Goal: Task Accomplishment & Management: Complete application form

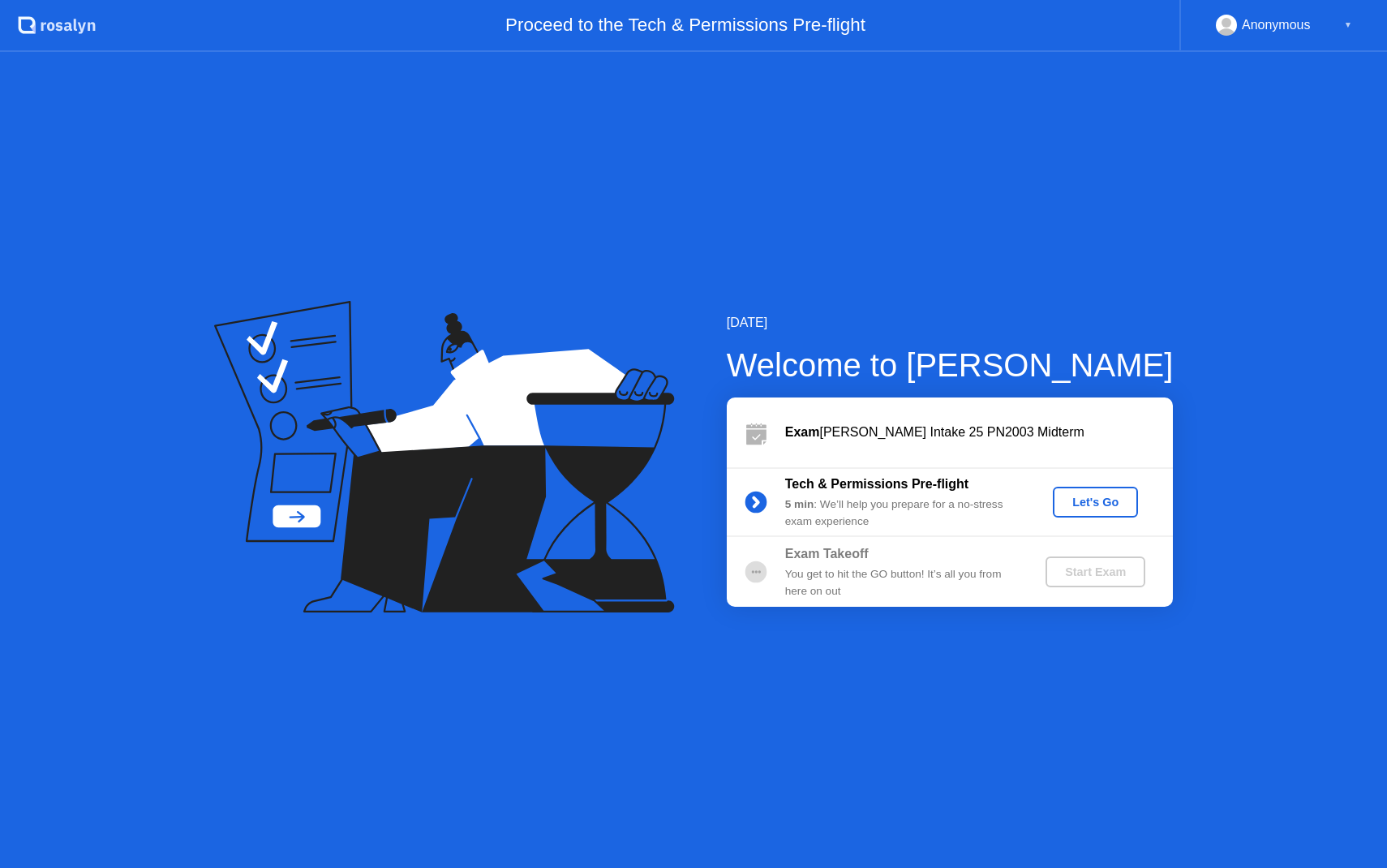
click at [1112, 506] on div "Let's Go" at bounding box center [1095, 502] width 72 height 13
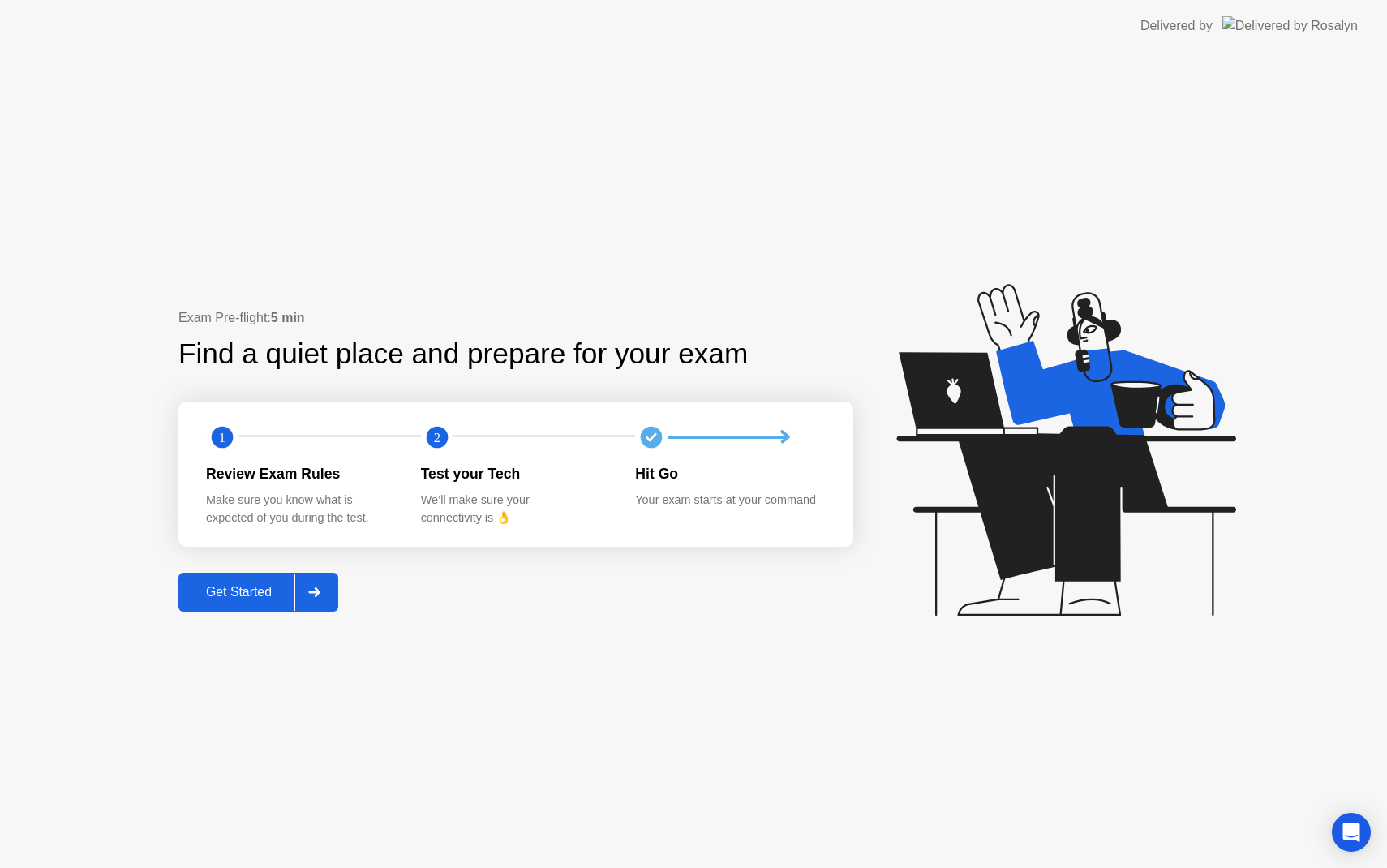
click at [314, 592] on icon at bounding box center [314, 592] width 11 height 10
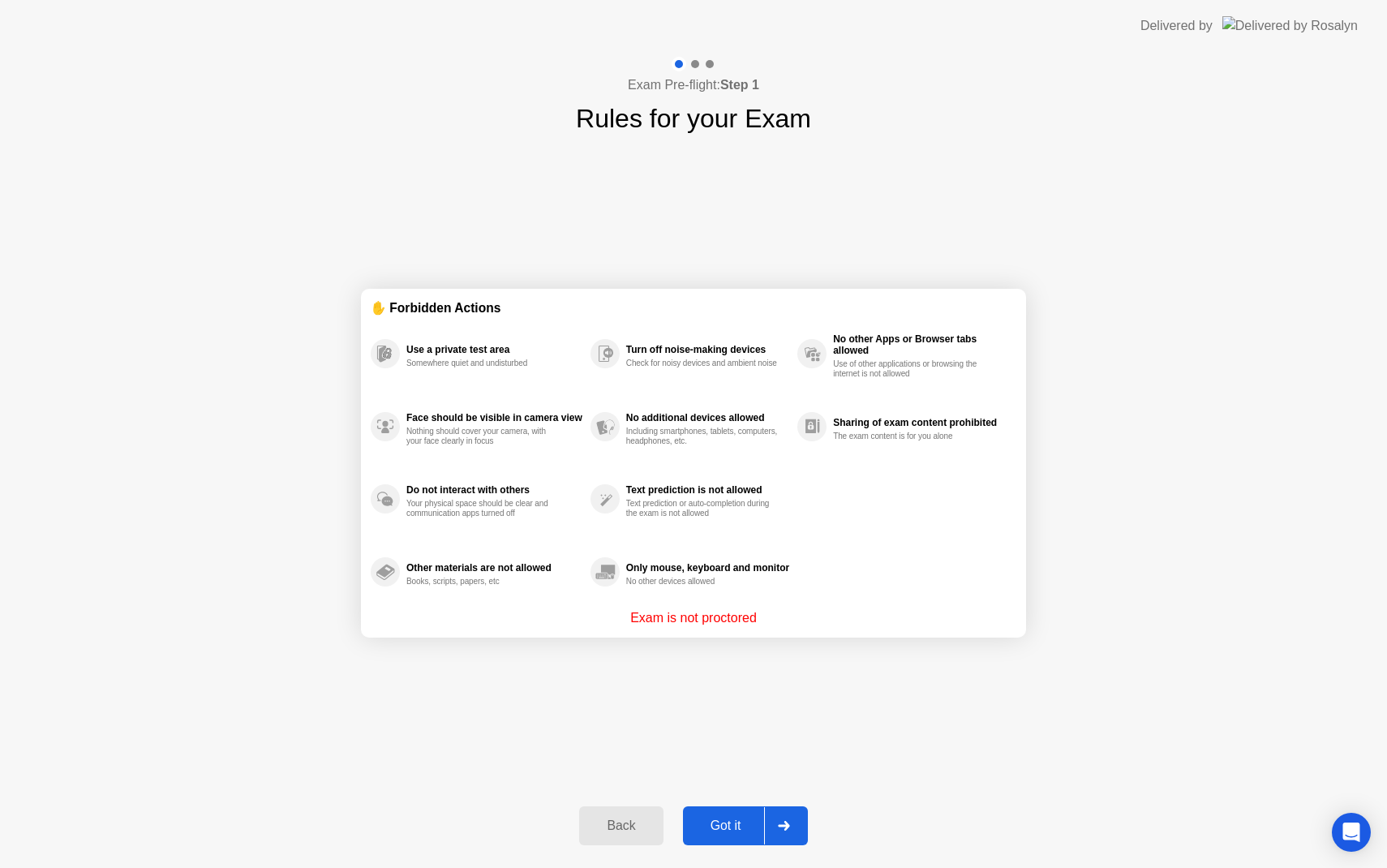
click at [723, 832] on div "Got it" at bounding box center [726, 826] width 76 height 15
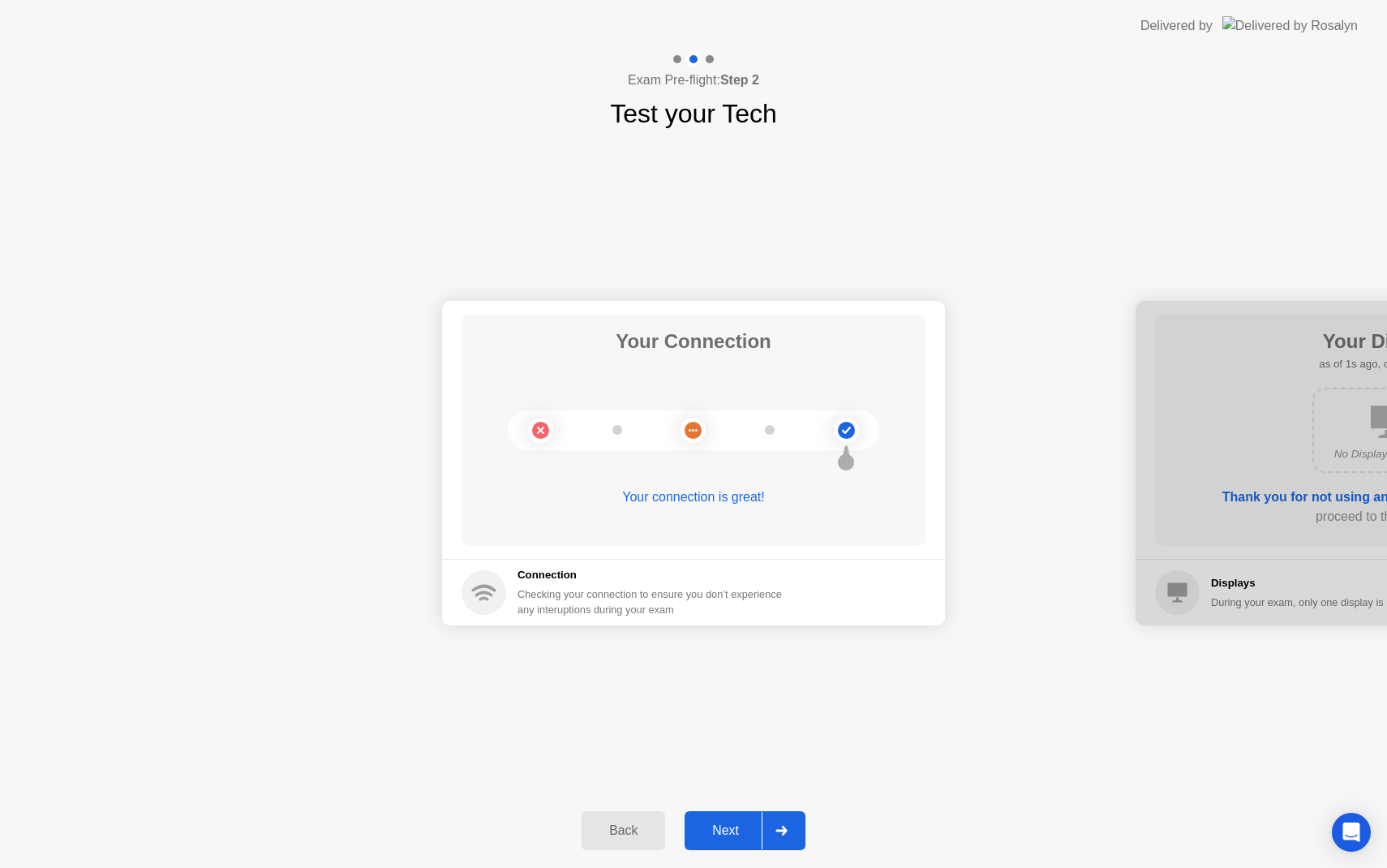
click at [753, 815] on button "Next" at bounding box center [744, 830] width 120 height 39
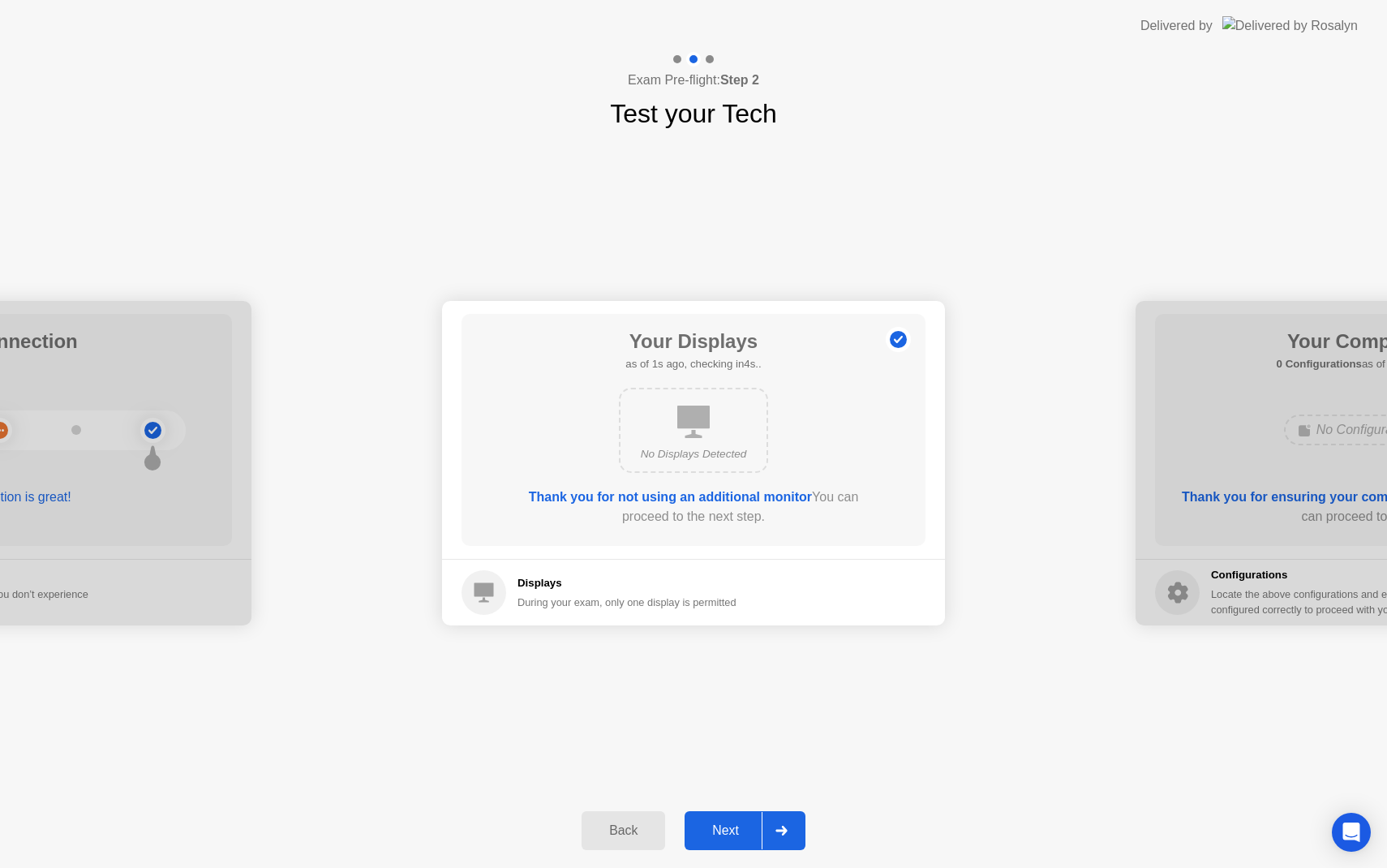
click at [743, 837] on div "Next" at bounding box center [725, 830] width 72 height 15
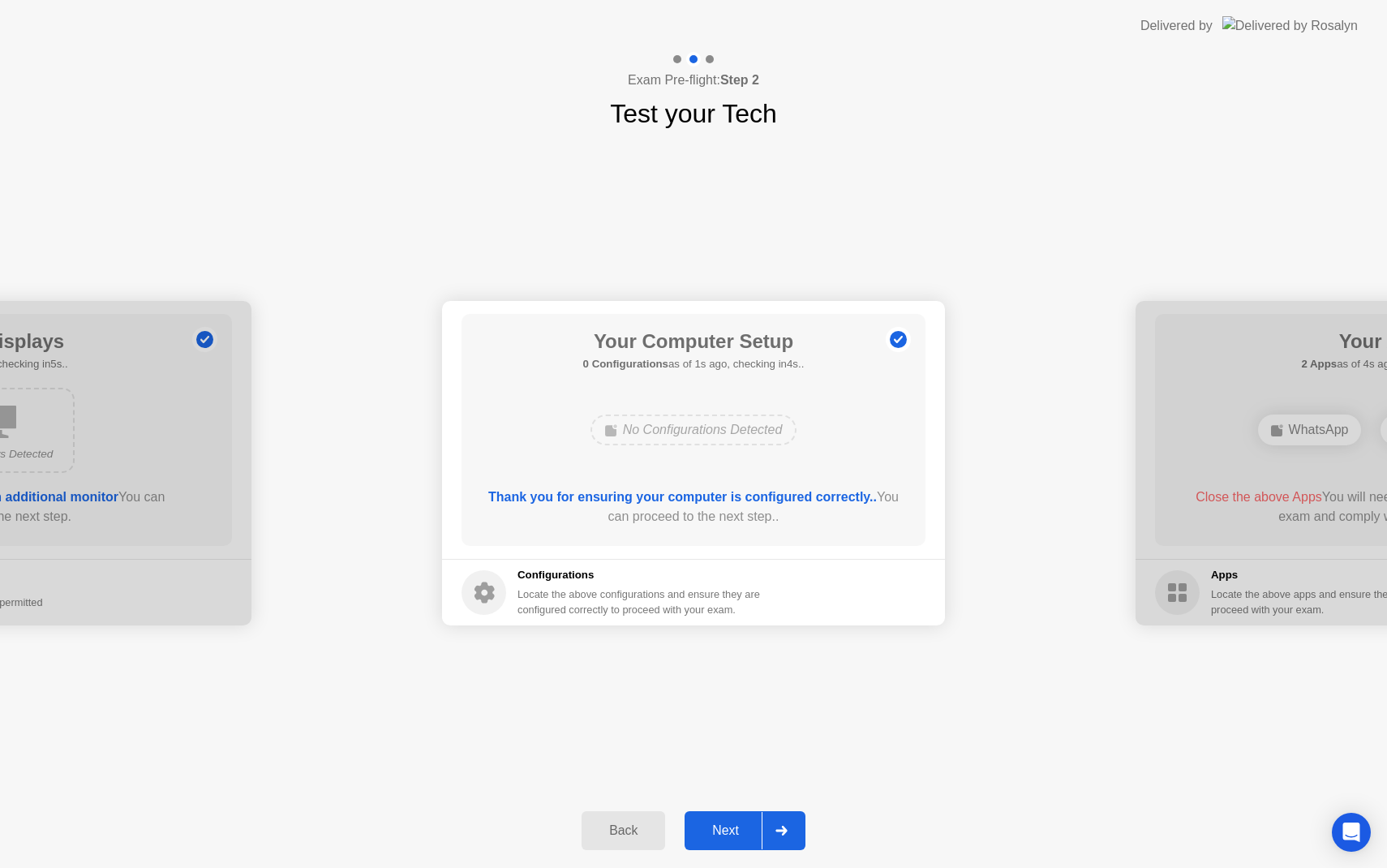
click at [743, 837] on div "Next" at bounding box center [725, 830] width 72 height 15
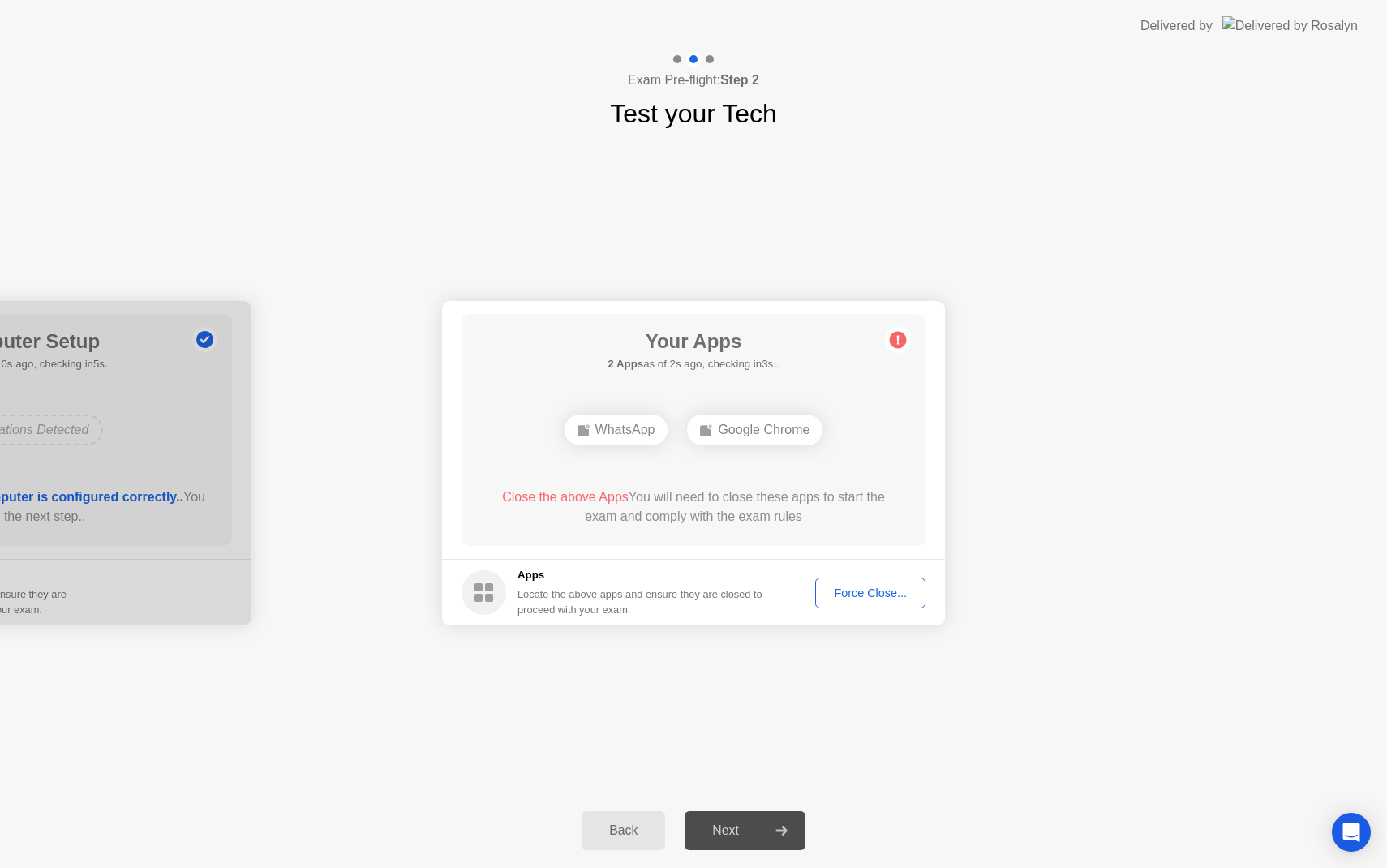
click at [853, 596] on div "Force Close..." at bounding box center [870, 593] width 99 height 13
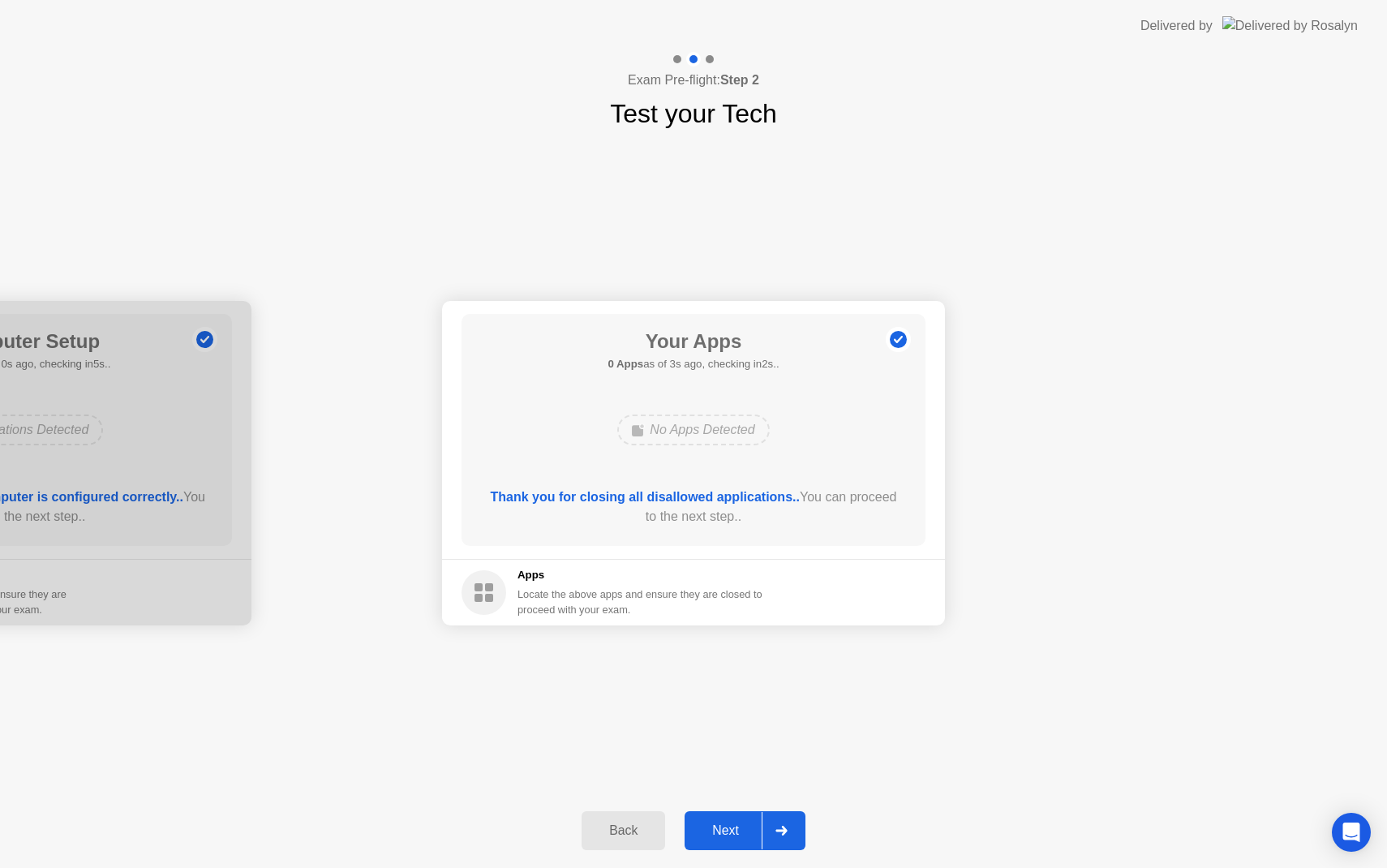
click at [723, 840] on button "Next" at bounding box center [744, 830] width 120 height 39
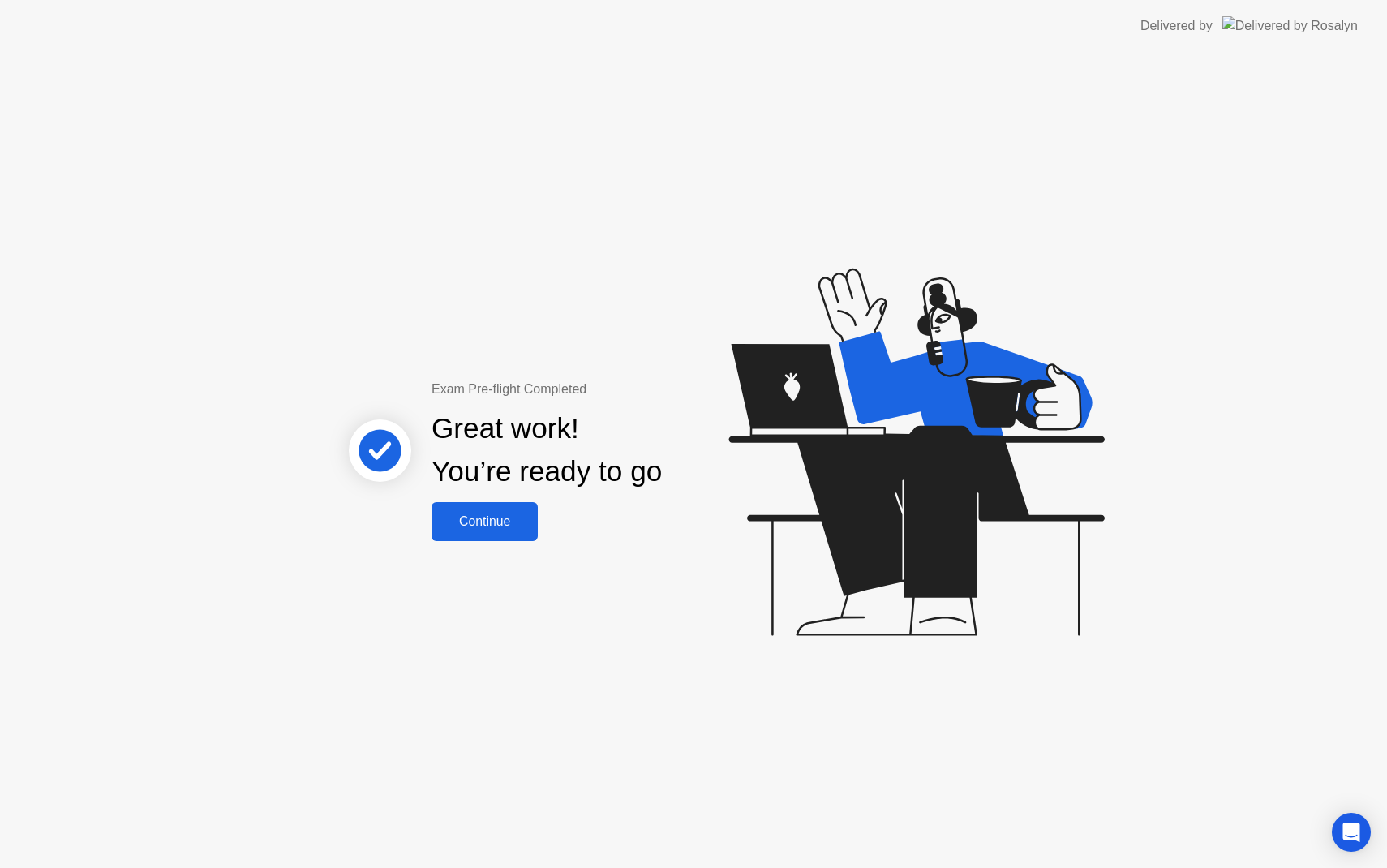
click at [464, 520] on div "Continue" at bounding box center [484, 521] width 96 height 15
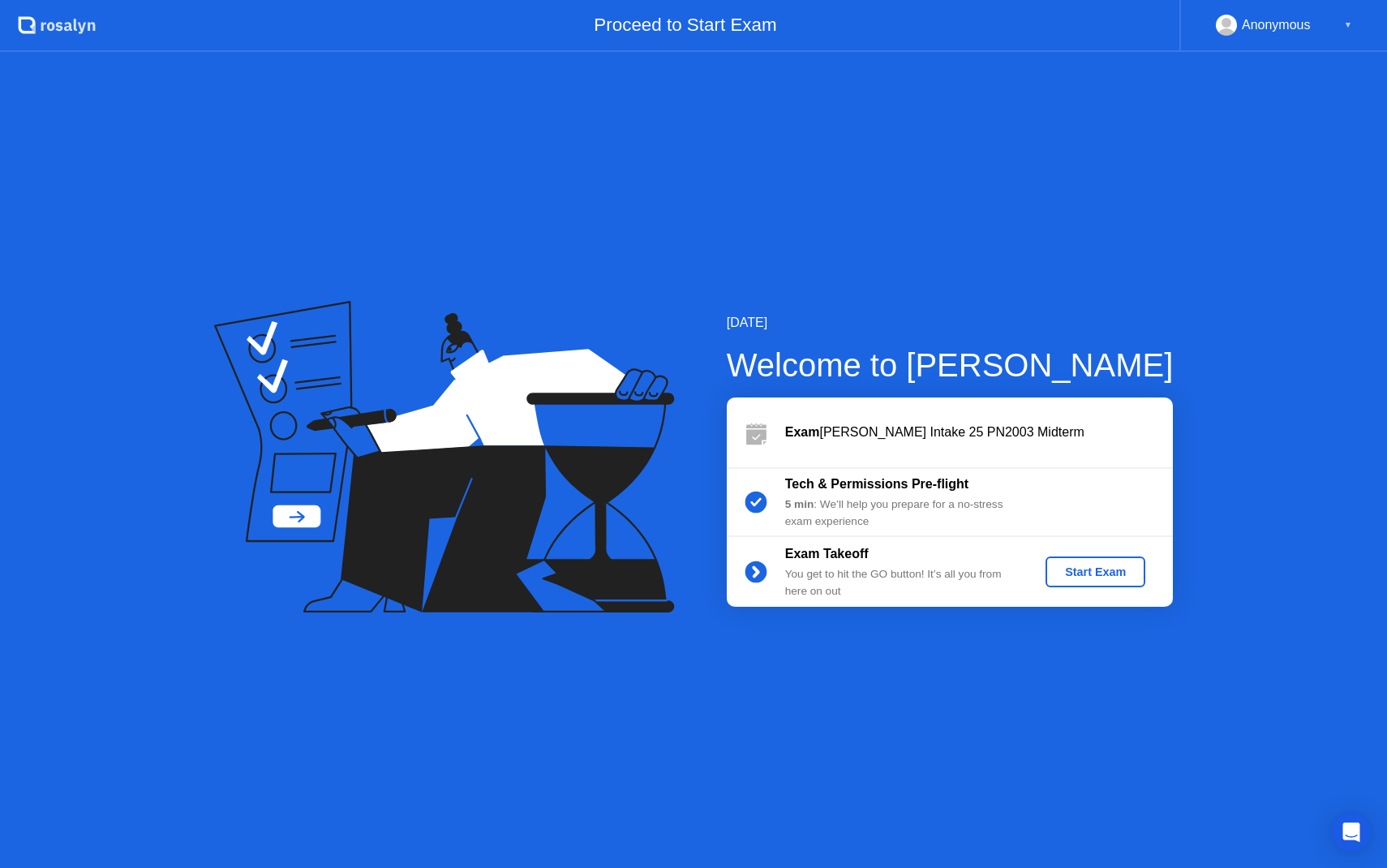
click at [1086, 566] on div "Start Exam" at bounding box center [1095, 572] width 87 height 13
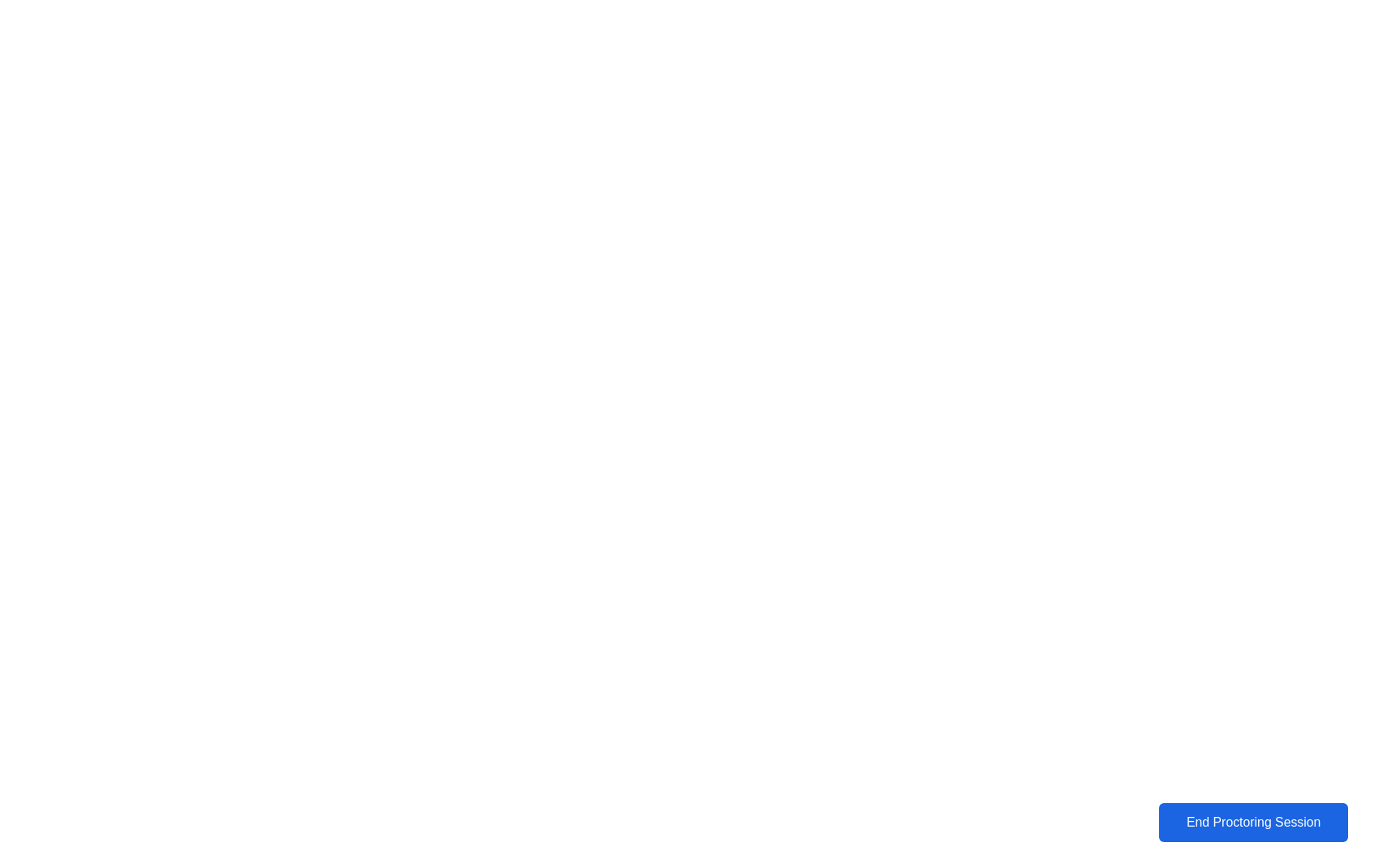
click at [1175, 824] on div "End Proctoring Session" at bounding box center [1254, 822] width 180 height 15
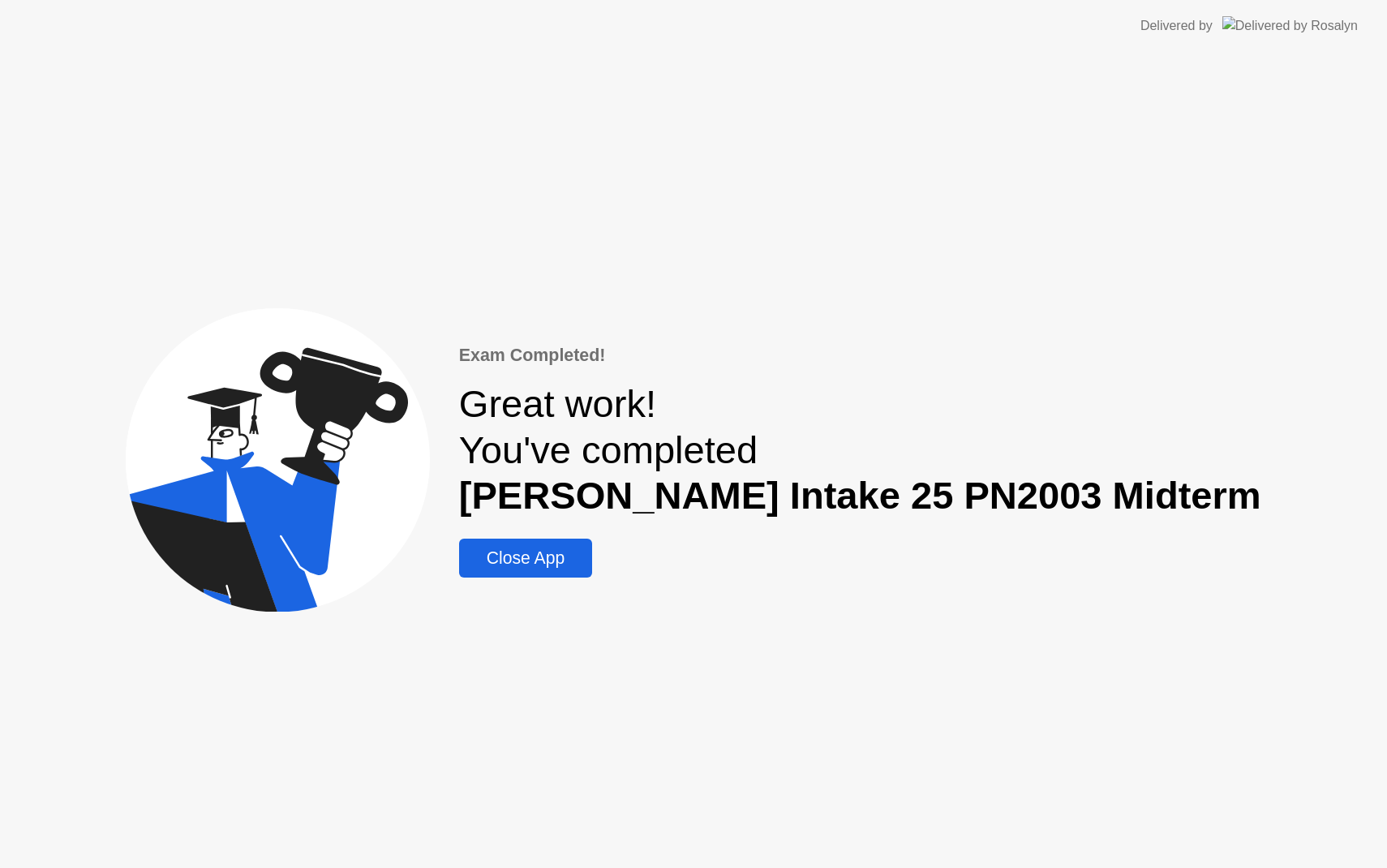
click at [593, 541] on button "Close App" at bounding box center [526, 558] width 133 height 39
